Goal: Information Seeking & Learning: Learn about a topic

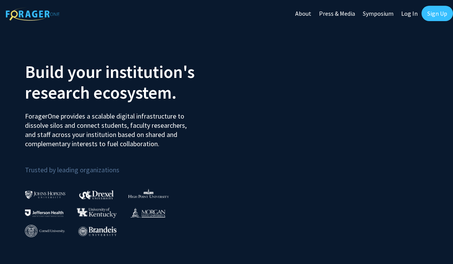
click at [438, 12] on link "Sign Up" at bounding box center [436, 13] width 31 height 15
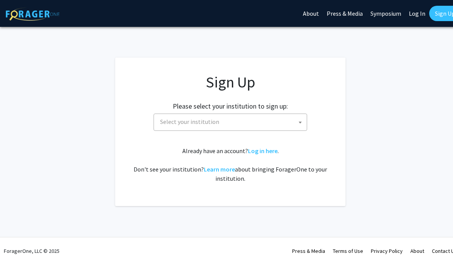
click at [267, 124] on span "Select your institution" at bounding box center [232, 122] width 150 height 16
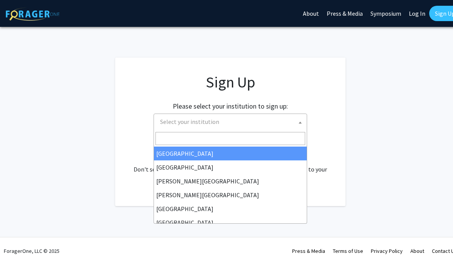
click at [258, 123] on span "Select your institution" at bounding box center [232, 122] width 150 height 16
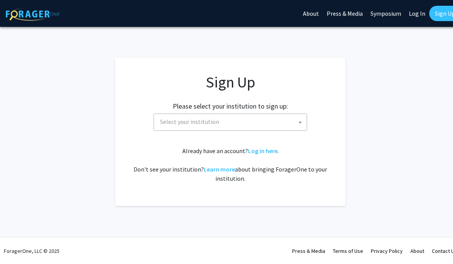
click at [272, 120] on span "Select your institution" at bounding box center [232, 122] width 150 height 16
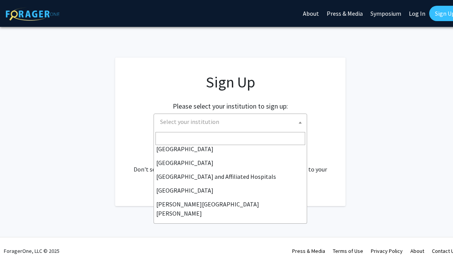
scroll to position [118, 0]
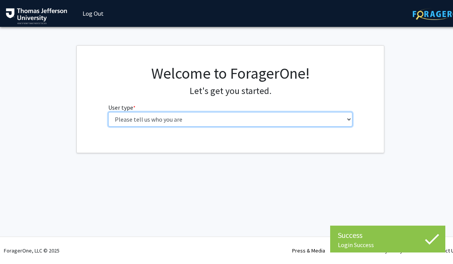
click at [306, 122] on select "Please tell us who you are Undergraduate Student Master's Student Doctoral Cand…" at bounding box center [230, 119] width 245 height 15
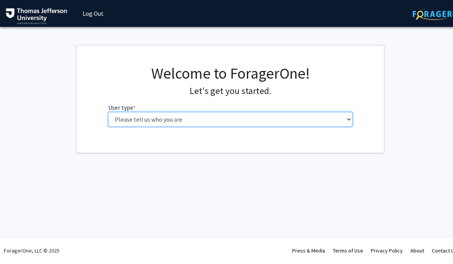
select select "3: doc"
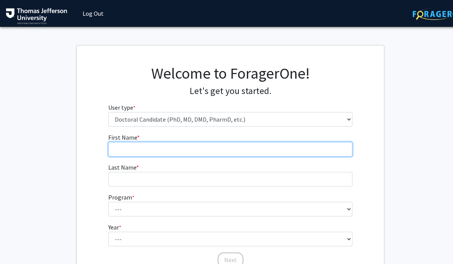
click at [239, 146] on input "First Name * required" at bounding box center [230, 149] width 245 height 15
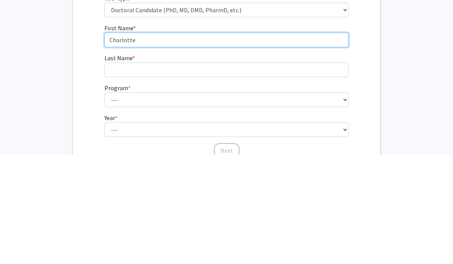
type input "Charlotte"
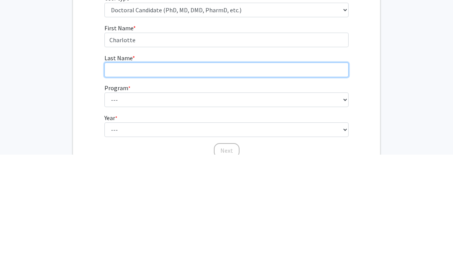
click at [245, 172] on input "Last Name * required" at bounding box center [226, 179] width 245 height 15
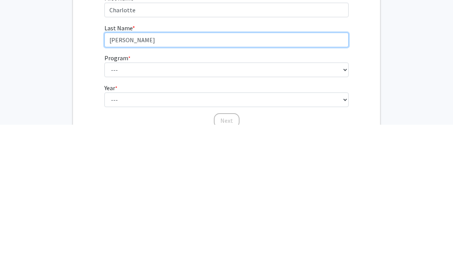
type input "[PERSON_NAME]"
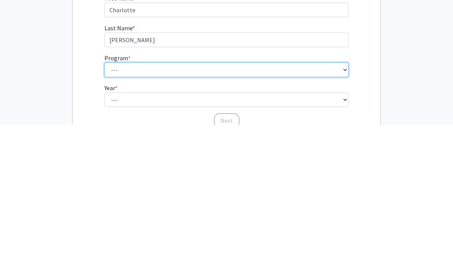
click at [247, 202] on select "--- Accelerated 3+3 BS in Health Sciences/Doctor of [MEDICAL_DATA] Accelerated …" at bounding box center [226, 209] width 245 height 15
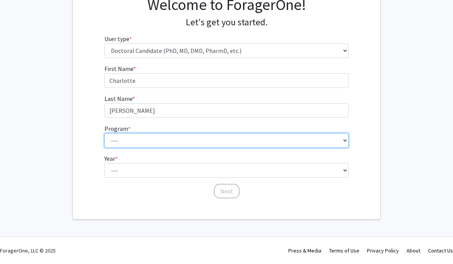
select select "35: 815"
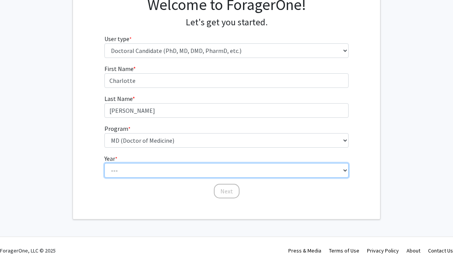
click at [187, 170] on select "--- First Year Second Year Third Year Fourth Year Fifth Year Sixth Year Seventh…" at bounding box center [226, 171] width 245 height 15
select select "1: first_year"
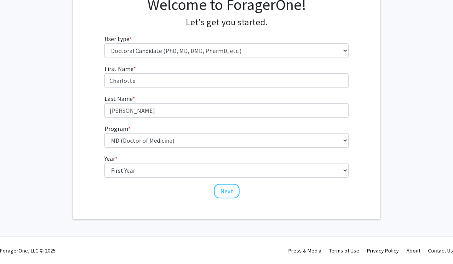
click at [234, 192] on button "Next" at bounding box center [227, 191] width 26 height 15
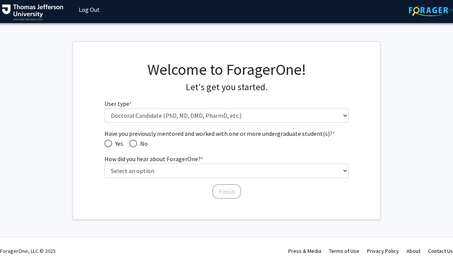
scroll to position [3, 4]
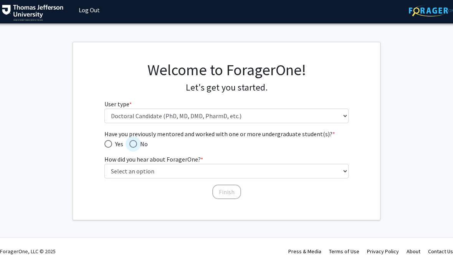
click at [136, 145] on span "Have you previously mentored and worked with one or more undergraduate student(…" at bounding box center [133, 144] width 8 height 8
click at [136, 145] on input "No" at bounding box center [133, 144] width 8 height 8
radio input "true"
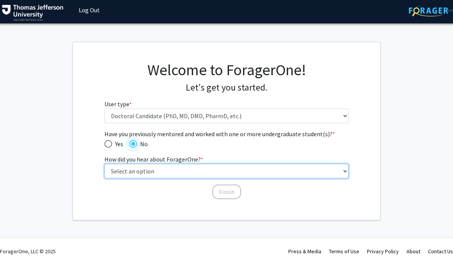
click at [341, 173] on select "Select an option Peer/student recommendation Faculty/staff recommendation Unive…" at bounding box center [226, 171] width 245 height 15
select select "2: faculty_recommendation"
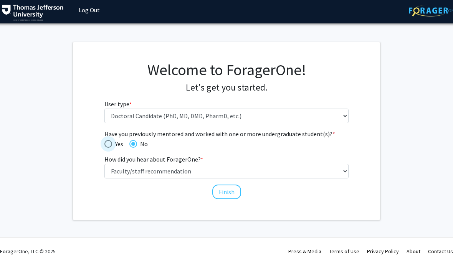
click at [110, 145] on span "Have you previously mentored and worked with one or more undergraduate student(…" at bounding box center [108, 144] width 8 height 8
click at [110, 145] on input "Yes" at bounding box center [108, 144] width 8 height 8
radio input "true"
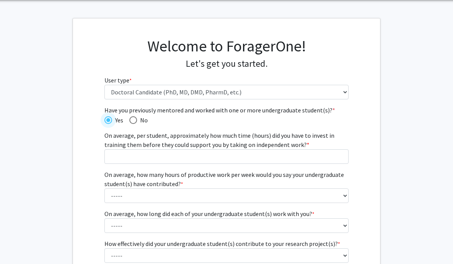
scroll to position [38, 4]
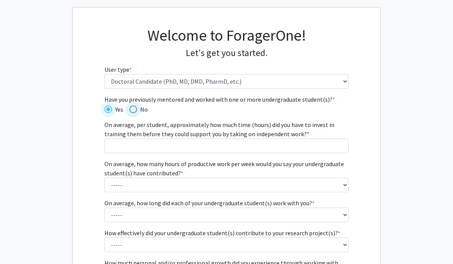
click at [133, 113] on label "No" at bounding box center [138, 109] width 18 height 9
click at [133, 113] on input "No" at bounding box center [133, 110] width 8 height 8
radio input "true"
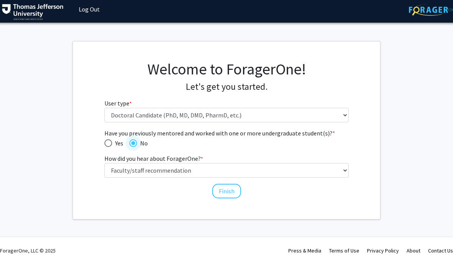
scroll to position [3, 4]
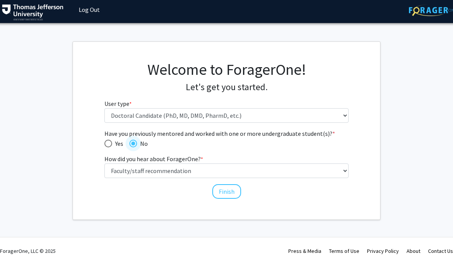
click at [234, 193] on button "Finish" at bounding box center [226, 192] width 29 height 15
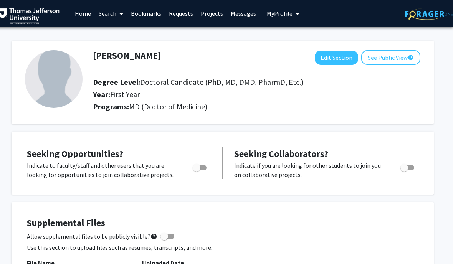
scroll to position [0, 8]
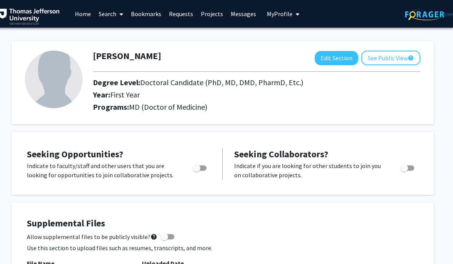
click at [342, 59] on button "Edit Section" at bounding box center [336, 58] width 43 height 14
select select "first_year"
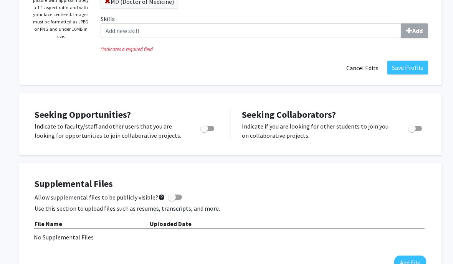
scroll to position [155, 0]
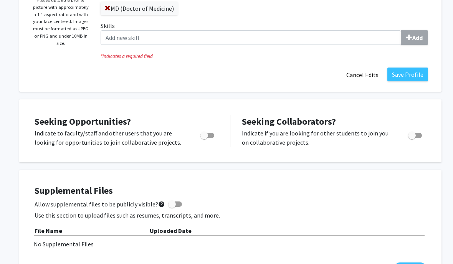
click at [213, 129] on div "Toggle" at bounding box center [207, 135] width 21 height 12
click at [208, 134] on span "Toggle" at bounding box center [204, 136] width 8 height 8
click at [204, 138] on input "Are you actively seeking opportunities?" at bounding box center [204, 138] width 0 height 0
checkbox input "true"
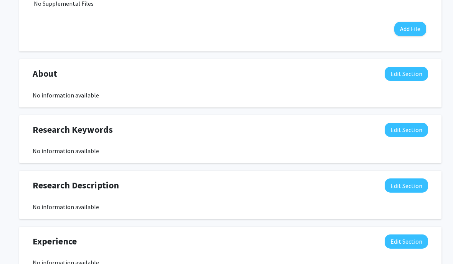
scroll to position [388, 0]
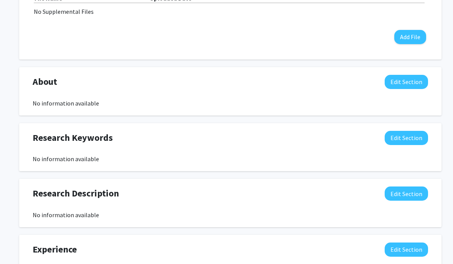
click at [415, 85] on button "Edit Section" at bounding box center [406, 82] width 43 height 14
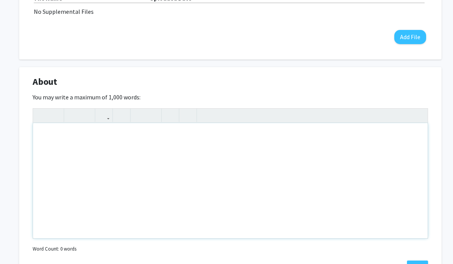
click at [272, 164] on div "Note to users with screen readers: Please deactivate our accessibility plugin f…" at bounding box center [230, 180] width 395 height 115
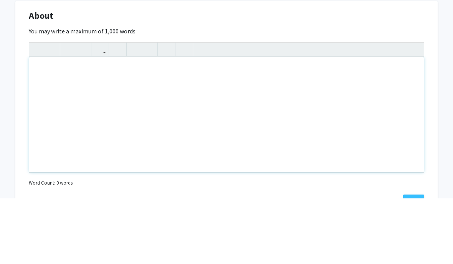
type textarea "S"
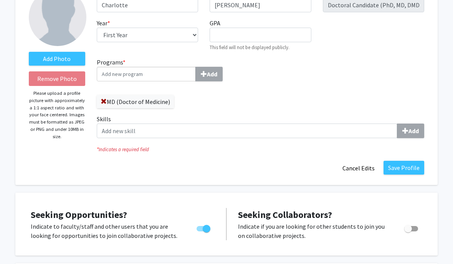
scroll to position [0, 4]
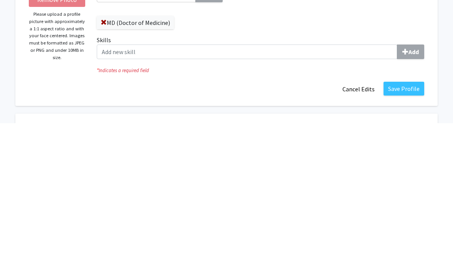
click at [414, 223] on button "Save Profile" at bounding box center [403, 230] width 41 height 14
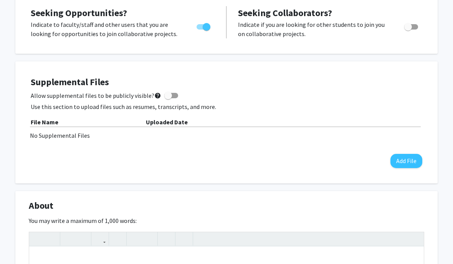
click at [417, 88] on div "Supplemental Files Allow supplemental files to be publicly visible? help Use th…" at bounding box center [227, 122] width 392 height 91
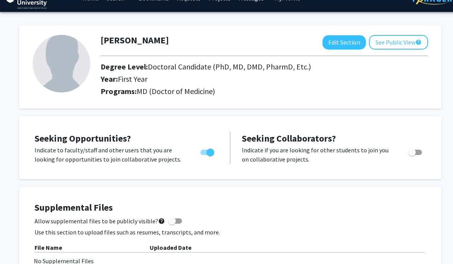
scroll to position [0, 0]
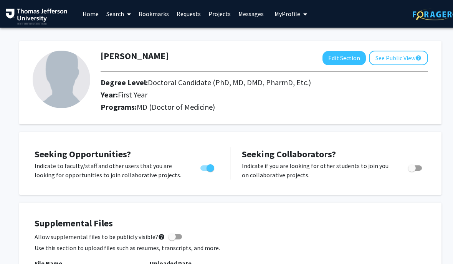
click at [126, 14] on span at bounding box center [127, 14] width 7 height 27
click at [117, 39] on span "Faculty/Staff" at bounding box center [130, 35] width 56 height 15
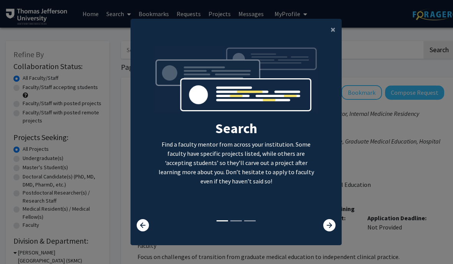
click at [336, 40] on button "×" at bounding box center [332, 29] width 17 height 21
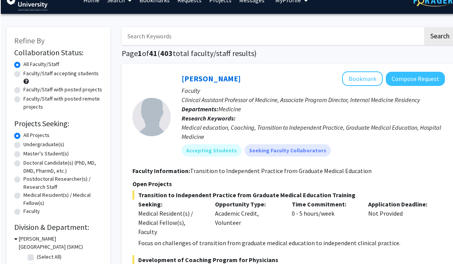
scroll to position [14, 0]
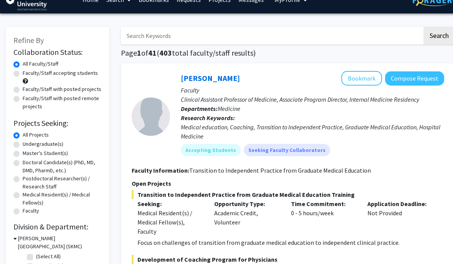
click at [23, 165] on label "Doctoral Candidate(s) (PhD, MD, DMD, PharmD, etc.)" at bounding box center [62, 167] width 79 height 16
click at [23, 164] on input "Doctoral Candidate(s) (PhD, MD, DMD, PharmD, etc.)" at bounding box center [25, 161] width 5 height 5
radio input "true"
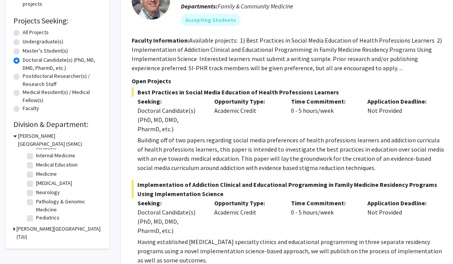
scroll to position [49, 0]
click at [36, 192] on label "Neurology" at bounding box center [48, 192] width 24 height 8
click at [36, 192] on input "Neurology" at bounding box center [38, 190] width 5 height 5
checkbox input "true"
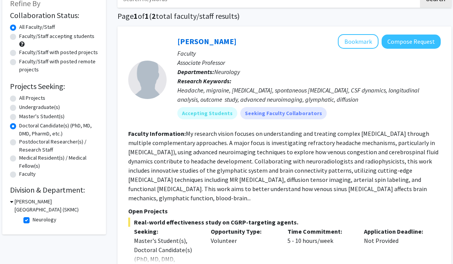
scroll to position [51, 3]
click at [40, 96] on label "All Projects" at bounding box center [33, 98] width 26 height 8
click at [25, 96] on input "All Projects" at bounding box center [22, 96] width 5 height 5
radio input "true"
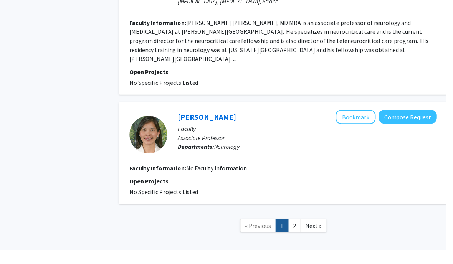
scroll to position [2031, 0]
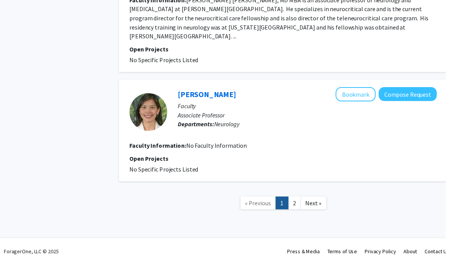
click at [303, 203] on link "2" at bounding box center [299, 206] width 13 height 13
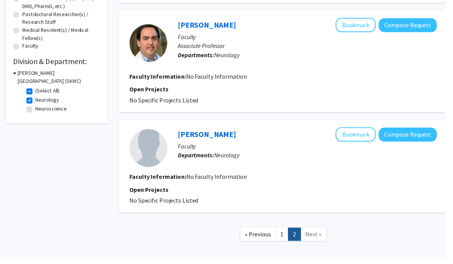
scroll to position [177, 0]
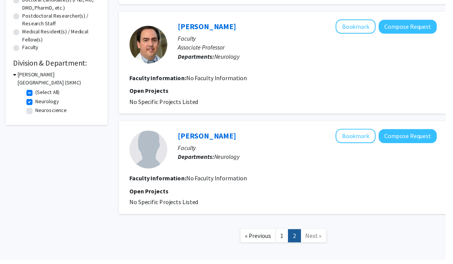
click at [291, 241] on link "1" at bounding box center [286, 239] width 13 height 13
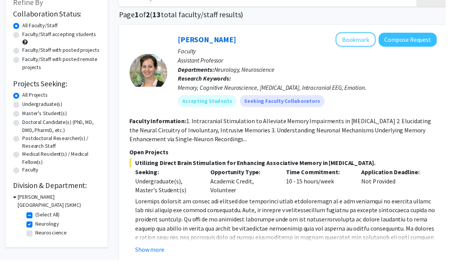
scroll to position [53, 0]
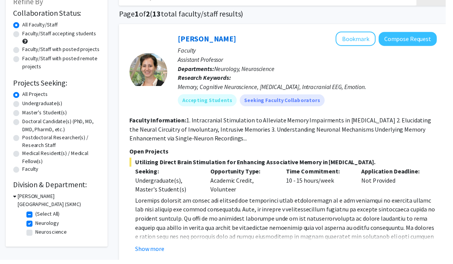
click at [36, 236] on label "Neuroscience" at bounding box center [52, 236] width 32 height 8
click at [36, 236] on input "Neuroscience" at bounding box center [38, 234] width 5 height 5
checkbox input "true"
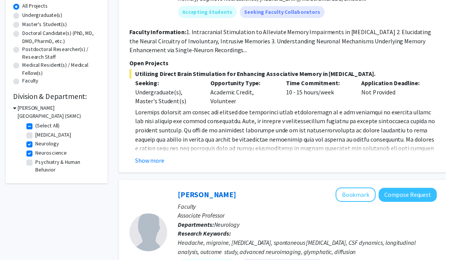
scroll to position [143, 0]
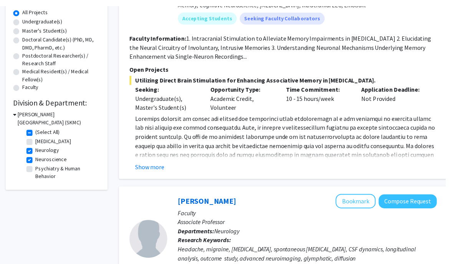
click at [54, 150] on label "Neurology" at bounding box center [48, 146] width 24 height 8
click at [41, 147] on input "Neurology" at bounding box center [38, 144] width 5 height 5
checkbox input "false"
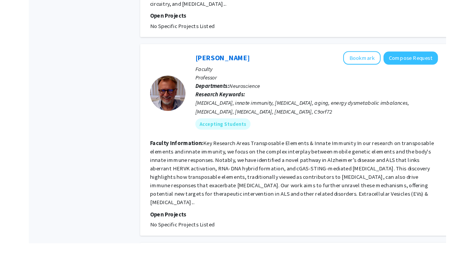
scroll to position [402, 0]
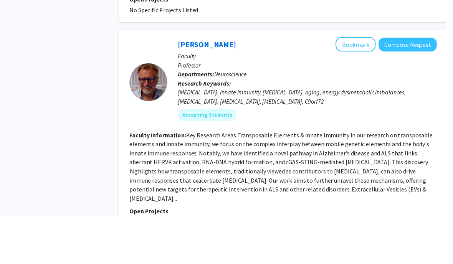
click at [371, 83] on button "Bookmark" at bounding box center [361, 90] width 41 height 15
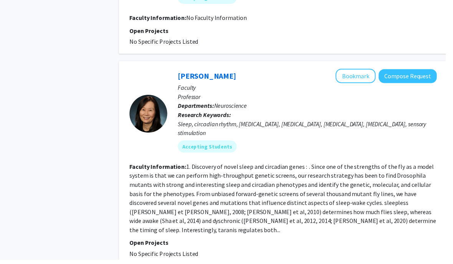
scroll to position [754, 0]
click at [370, 71] on button "Bookmark" at bounding box center [361, 77] width 41 height 15
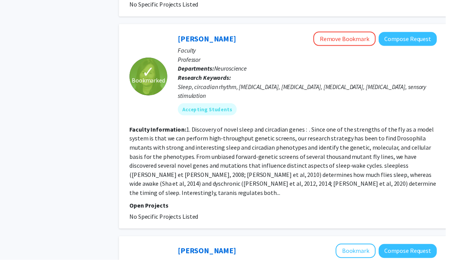
scroll to position [792, 0]
click at [364, 33] on button "Remove Bookmark" at bounding box center [350, 40] width 63 height 15
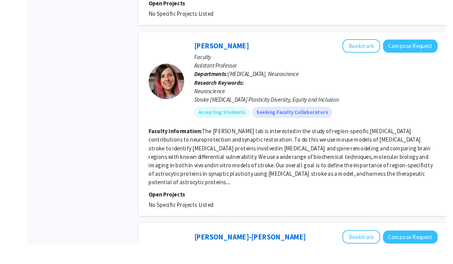
scroll to position [1012, 0]
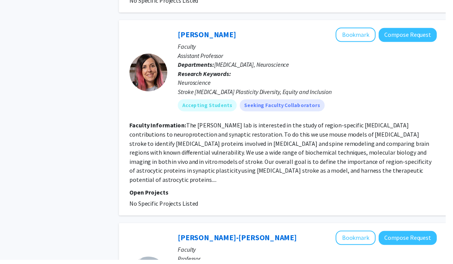
click at [361, 28] on button "Bookmark" at bounding box center [361, 35] width 41 height 15
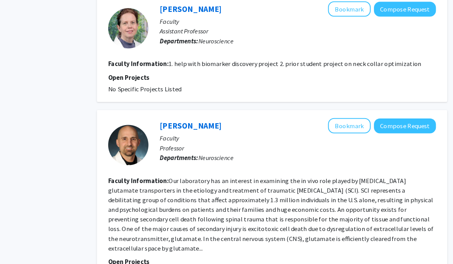
scroll to position [1683, 8]
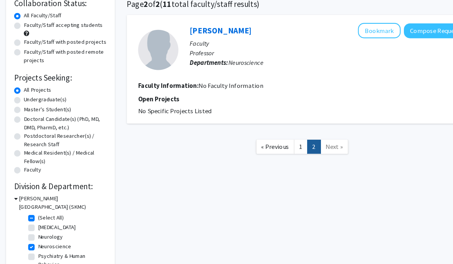
scroll to position [66, 0]
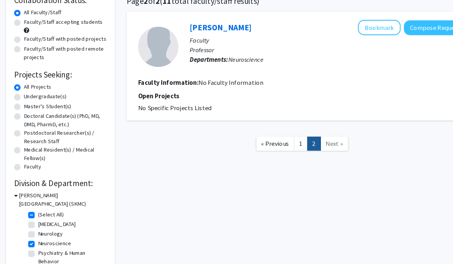
click at [35, 190] on h3 "[PERSON_NAME][GEOGRAPHIC_DATA] (SKMC)" at bounding box center [60, 191] width 84 height 16
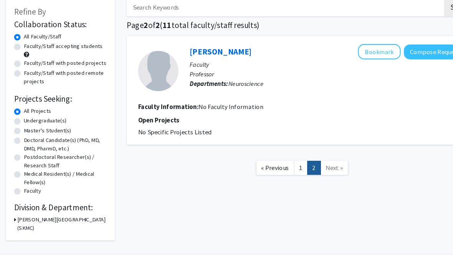
scroll to position [48, 0]
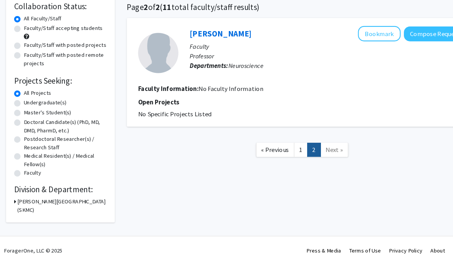
click at [17, 201] on h3 "[PERSON_NAME][GEOGRAPHIC_DATA] (SKMC)" at bounding box center [59, 209] width 85 height 16
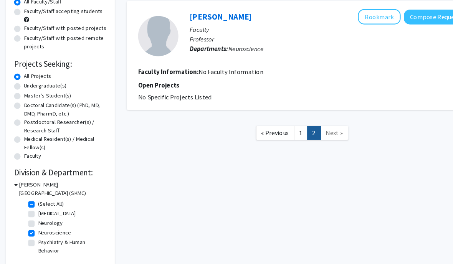
scroll to position [79, 0]
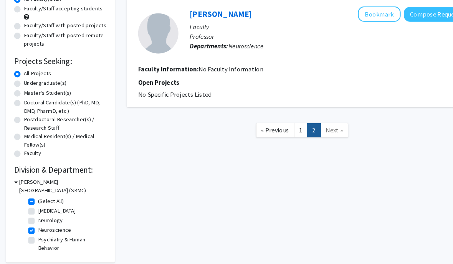
click at [36, 192] on label "(Select All)" at bounding box center [48, 192] width 25 height 8
click at [36, 192] on input "(Select All)" at bounding box center [38, 190] width 5 height 5
checkbox input "false"
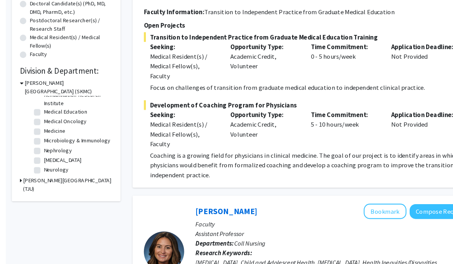
scroll to position [173, 0]
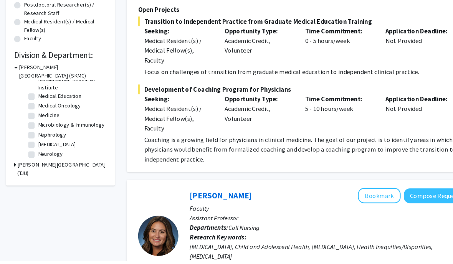
click at [15, 169] on icon at bounding box center [14, 173] width 2 height 8
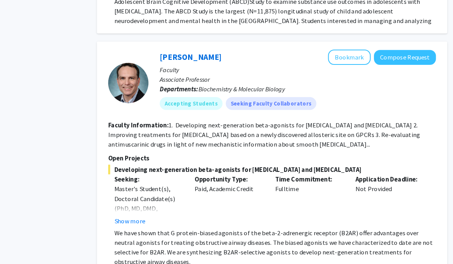
scroll to position [676, 8]
click at [345, 48] on button "Bookmark" at bounding box center [354, 55] width 41 height 15
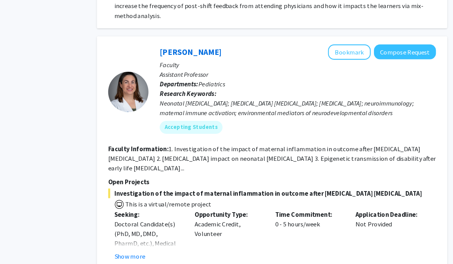
scroll to position [1794, 8]
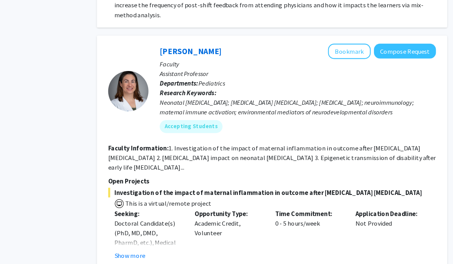
click at [334, 42] on button "Bookmark" at bounding box center [354, 49] width 41 height 15
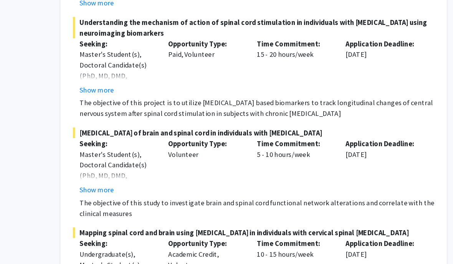
scroll to position [3122, 7]
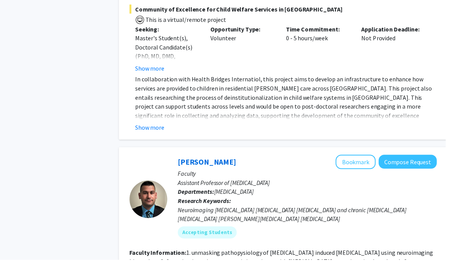
click at [358, 157] on button "Bookmark" at bounding box center [361, 164] width 41 height 15
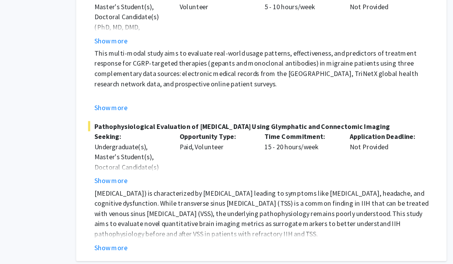
scroll to position [4488, 8]
click at [252, 251] on link "2" at bounding box center [258, 257] width 13 height 13
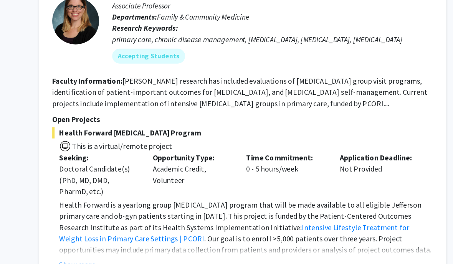
scroll to position [2547, 8]
